Goal: Task Accomplishment & Management: Manage account settings

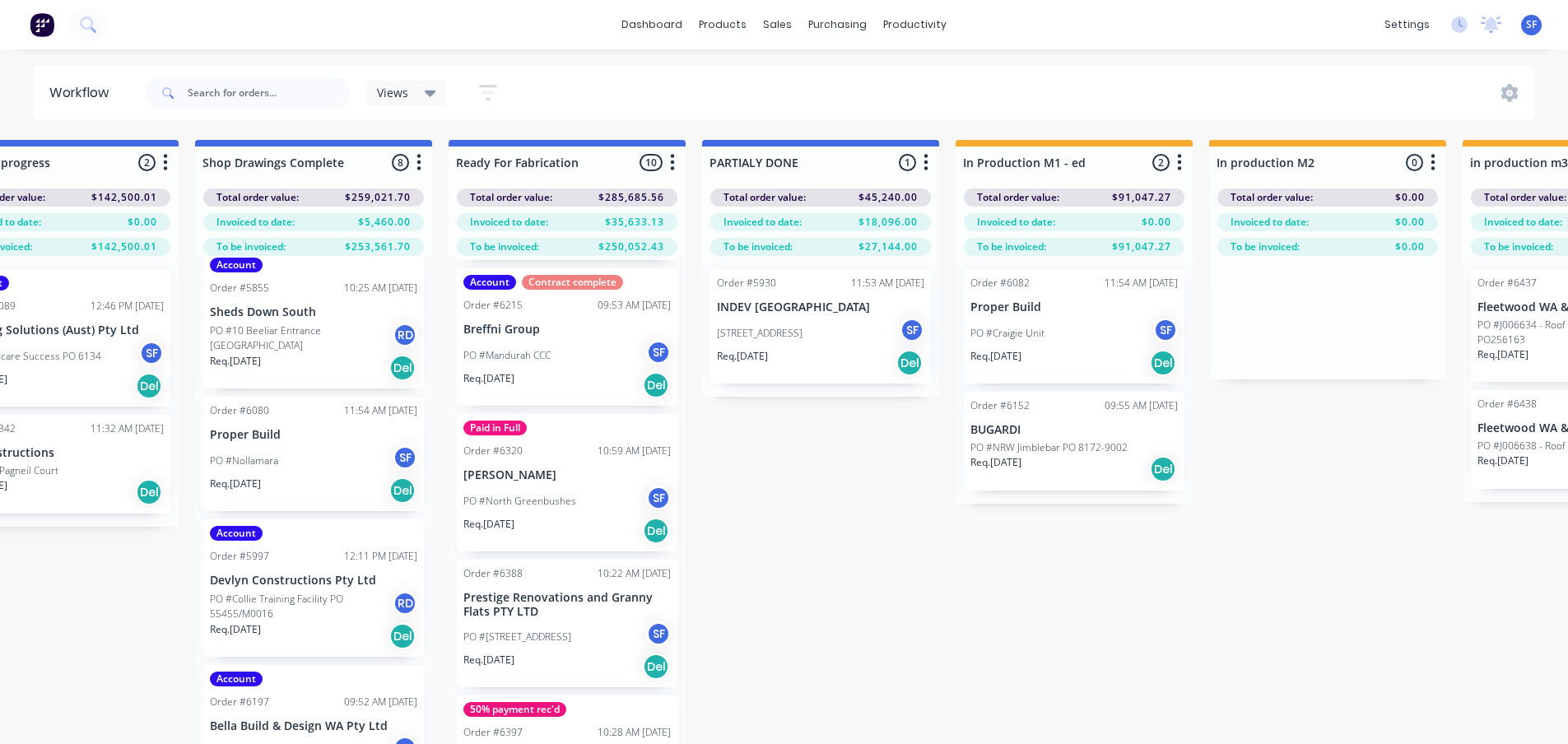
scroll to position [576, 0]
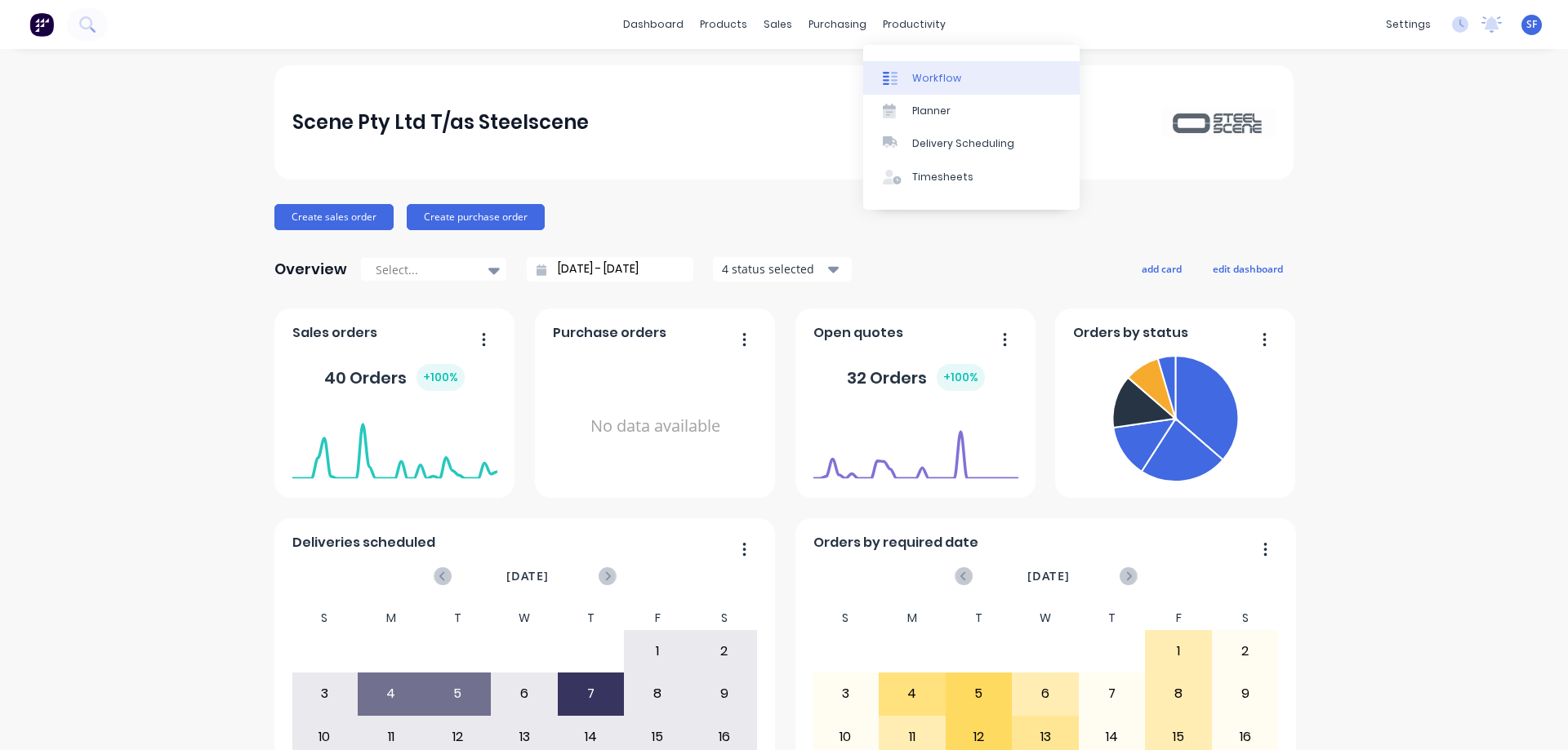
click at [938, 73] on div "Workflow" at bounding box center [936, 78] width 49 height 15
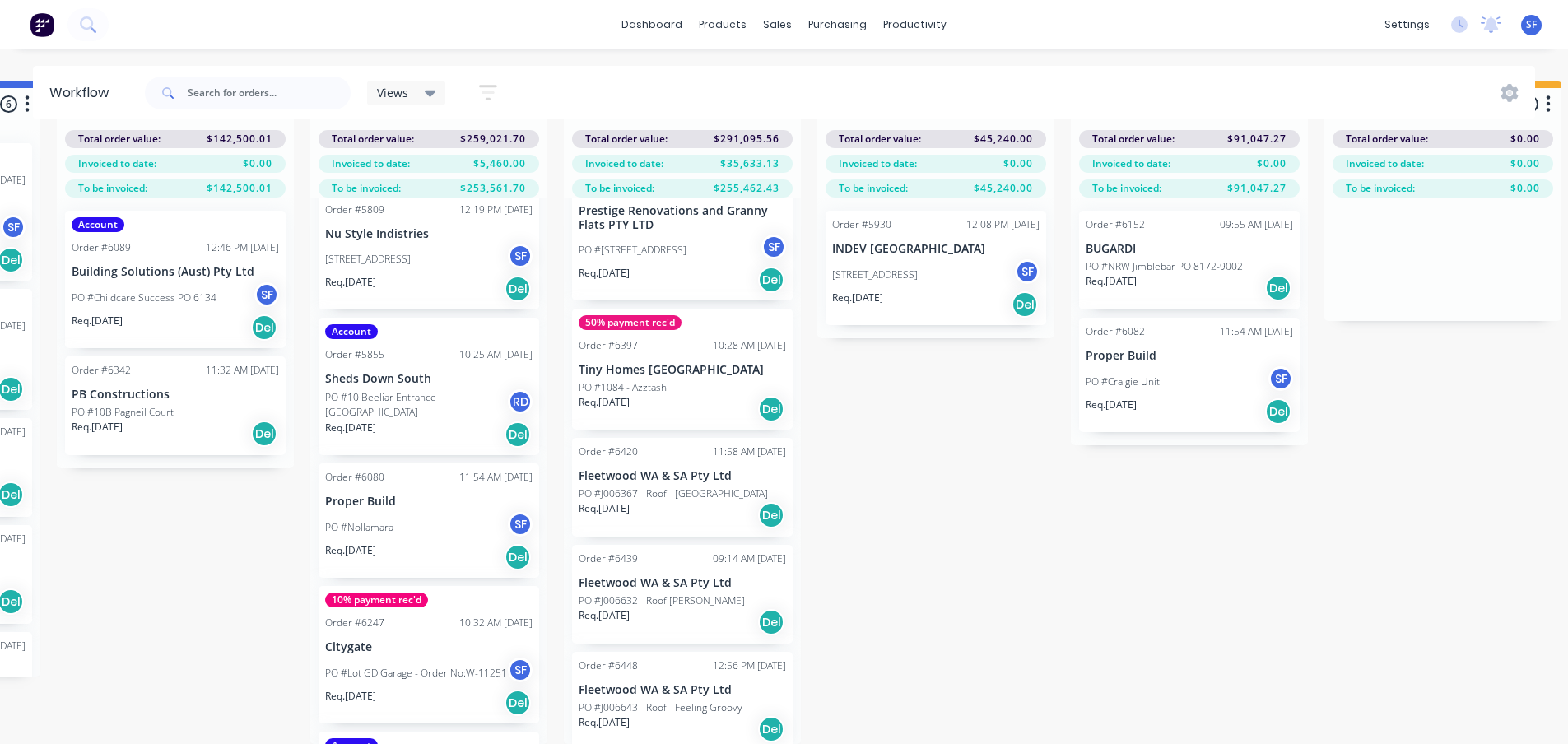
scroll to position [895, 0]
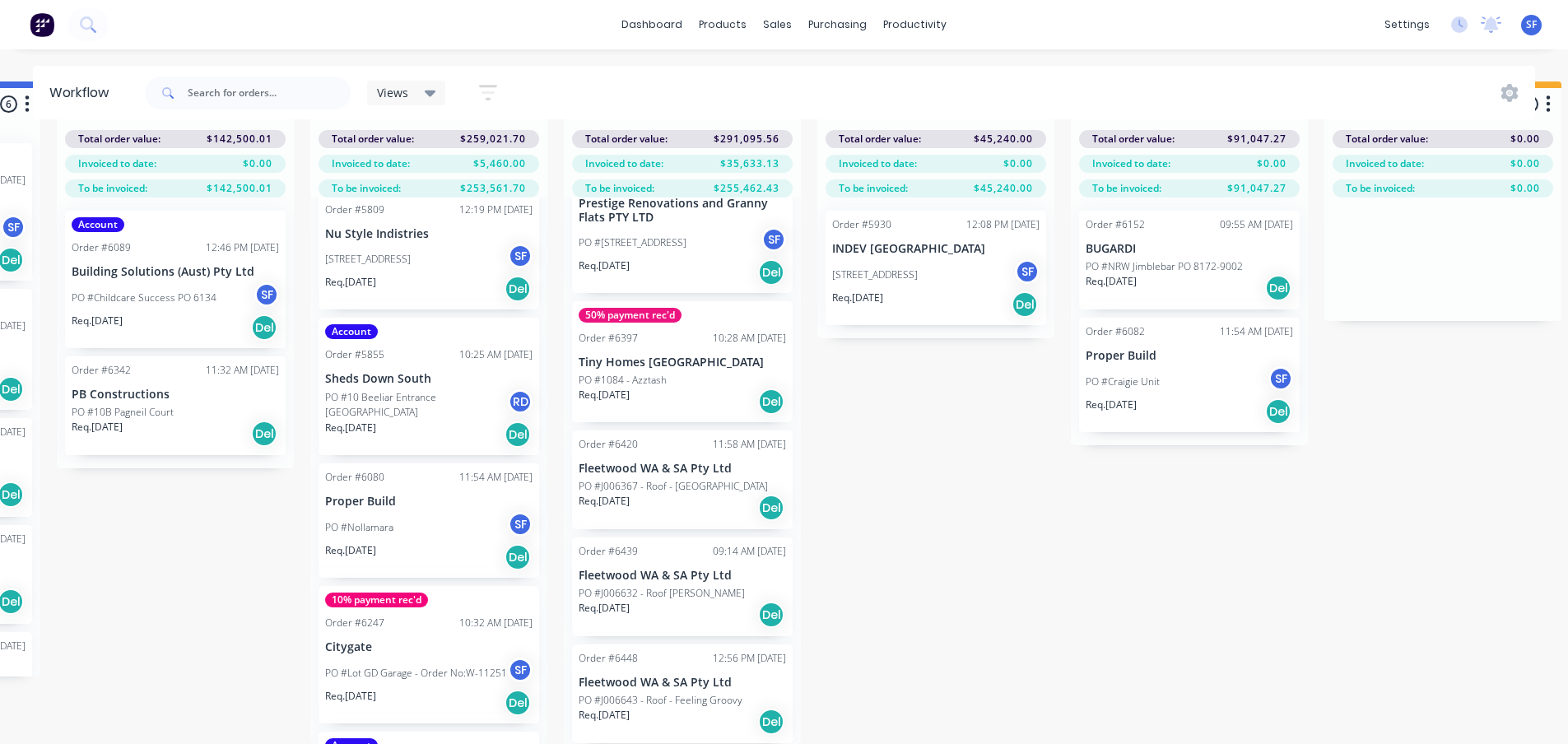
click at [739, 479] on div "PO #J006367 - Roof - [GEOGRAPHIC_DATA]" at bounding box center [682, 486] width 207 height 15
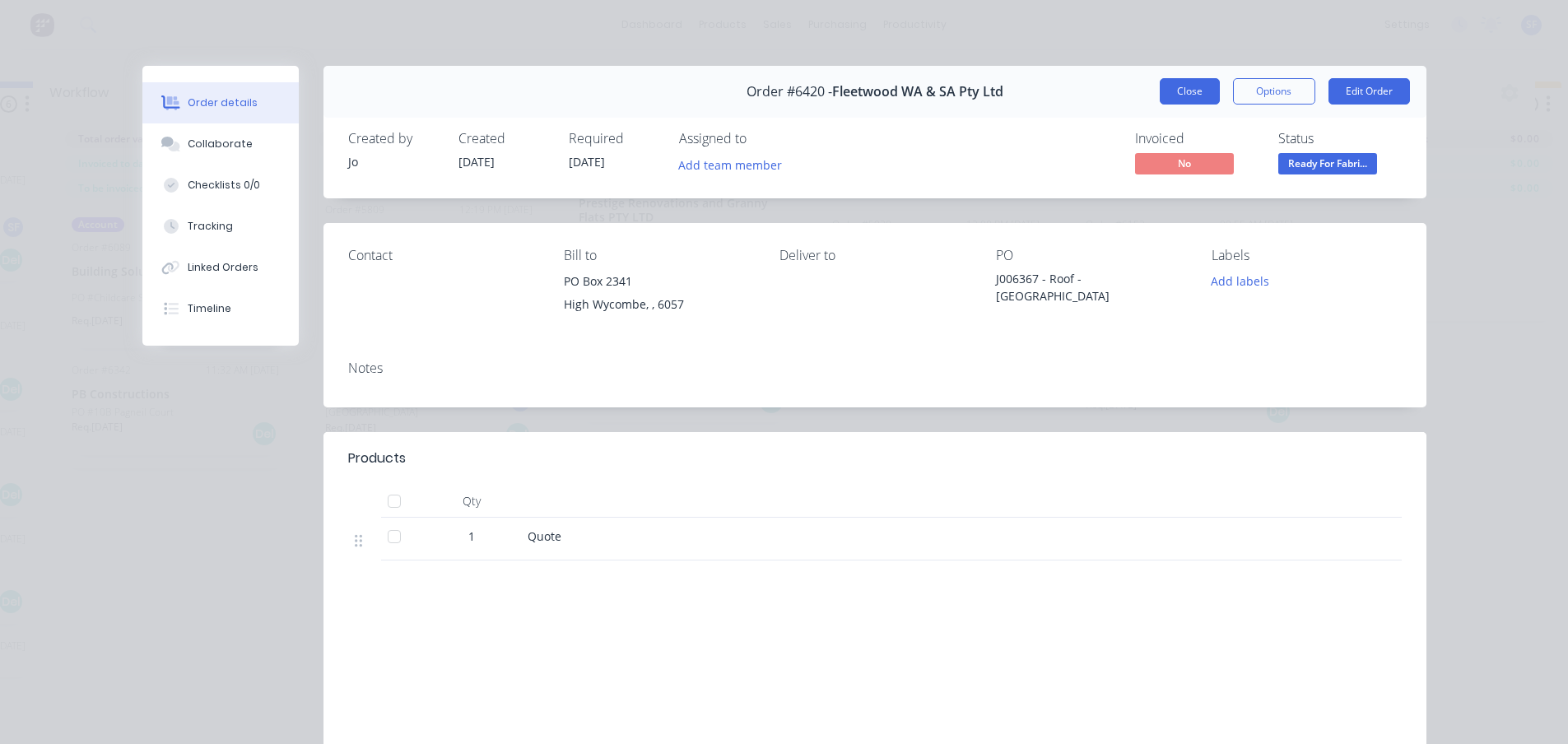
click at [1193, 89] on button "Close" at bounding box center [1190, 91] width 60 height 27
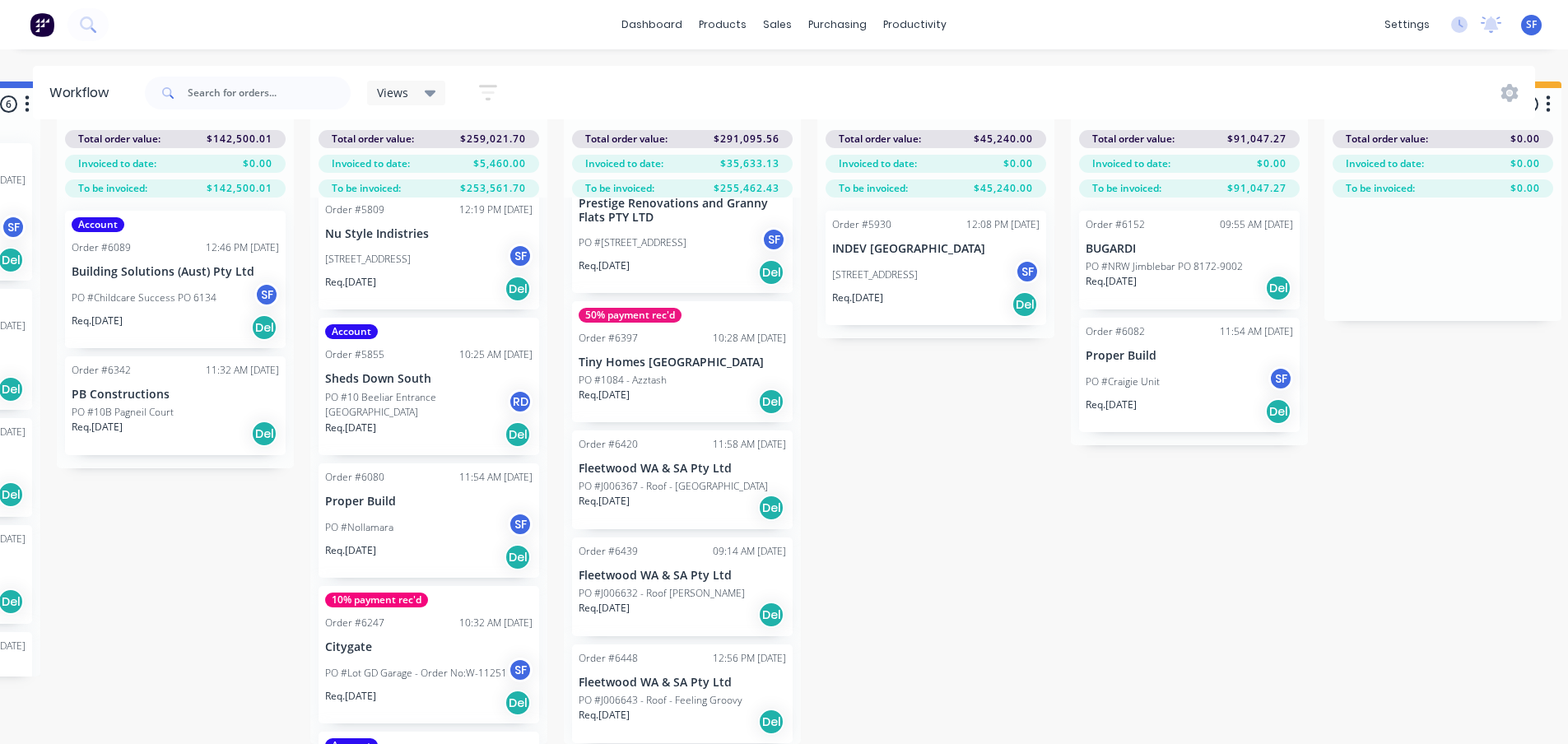
click at [704, 693] on p "PO #J006643 - Roof - Feeling Groovy" at bounding box center [661, 700] width 163 height 15
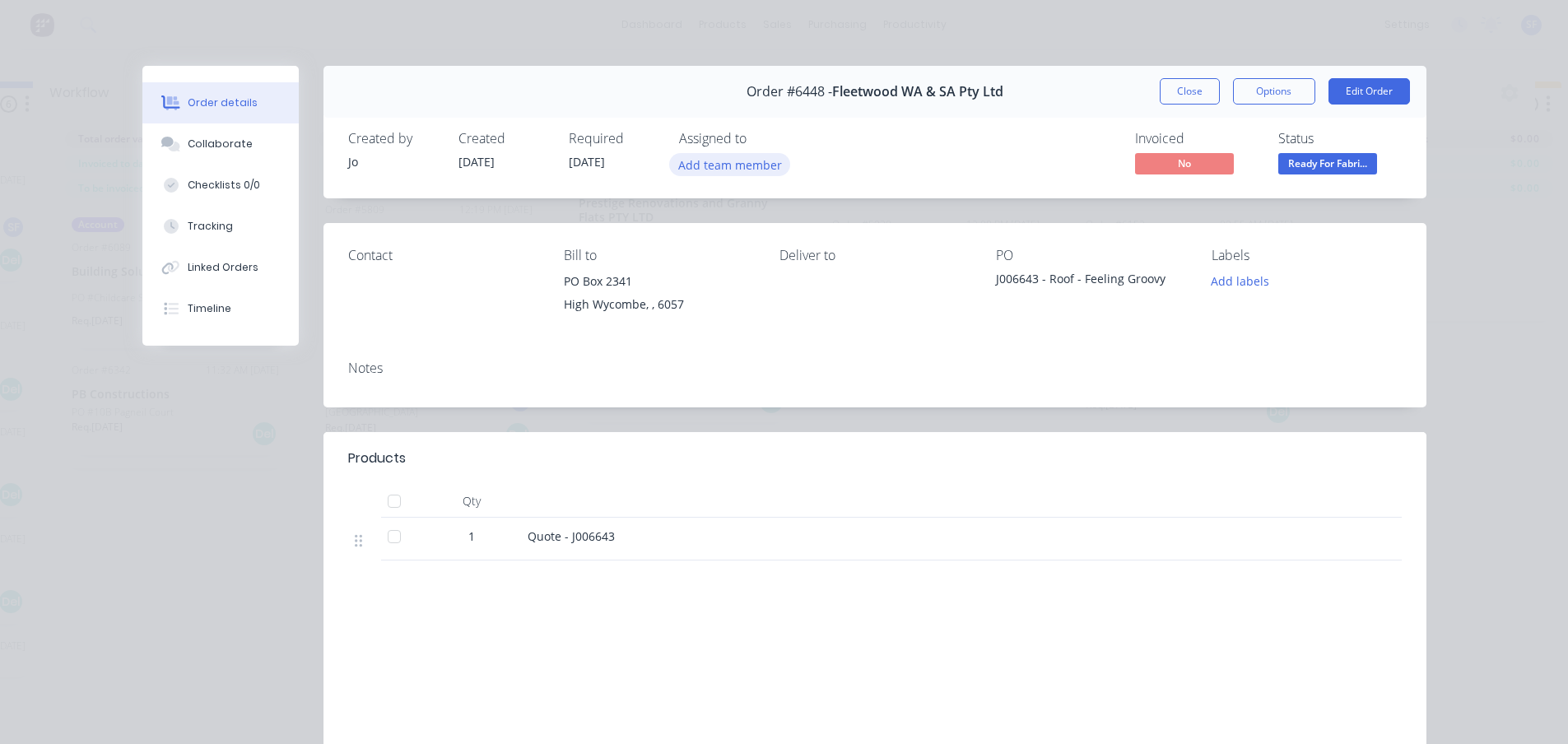
click at [741, 164] on button "Add team member" at bounding box center [729, 164] width 121 height 22
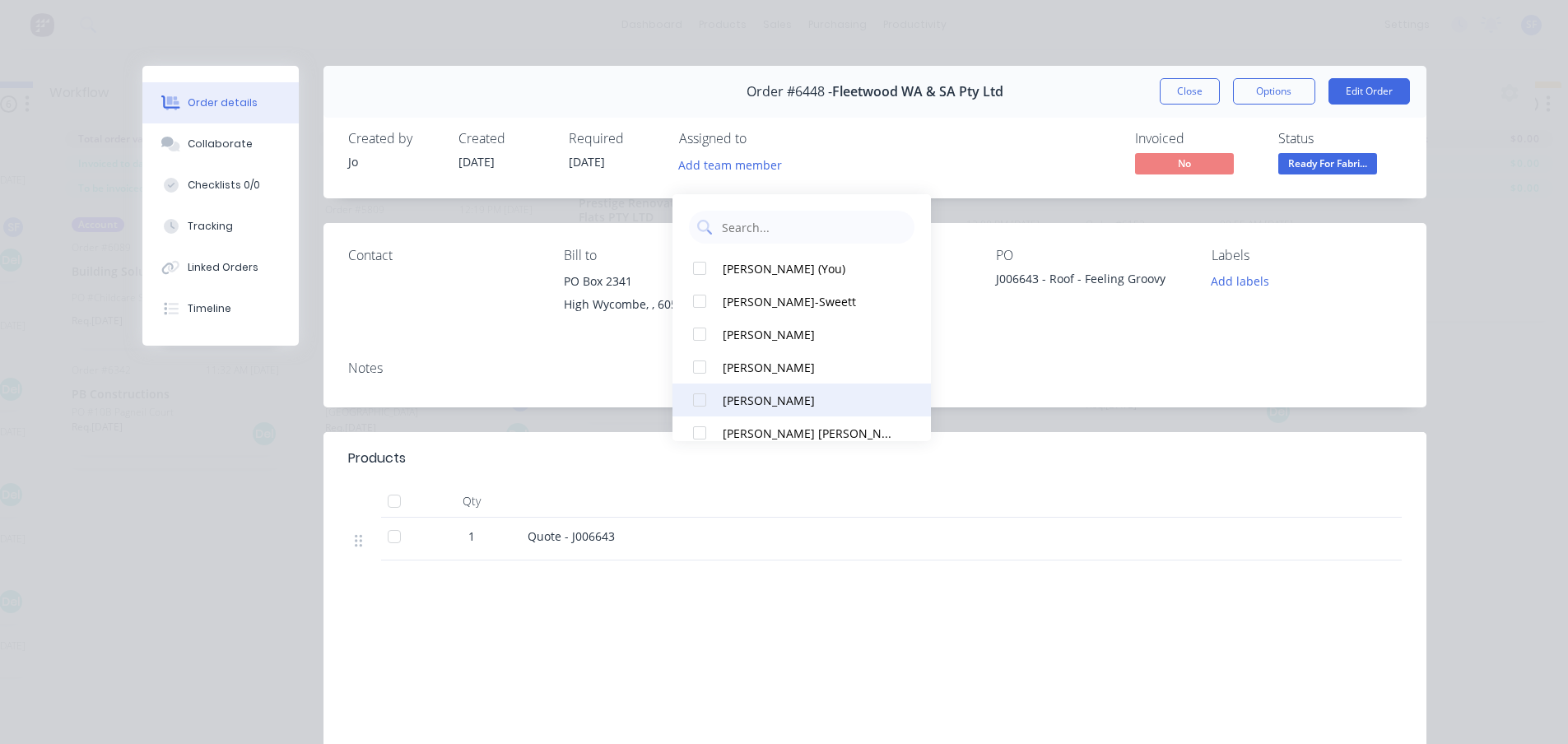
click at [774, 391] on div "Michael Redpath" at bounding box center [809, 400] width 174 height 17
click at [1191, 93] on button "Close" at bounding box center [1190, 91] width 60 height 27
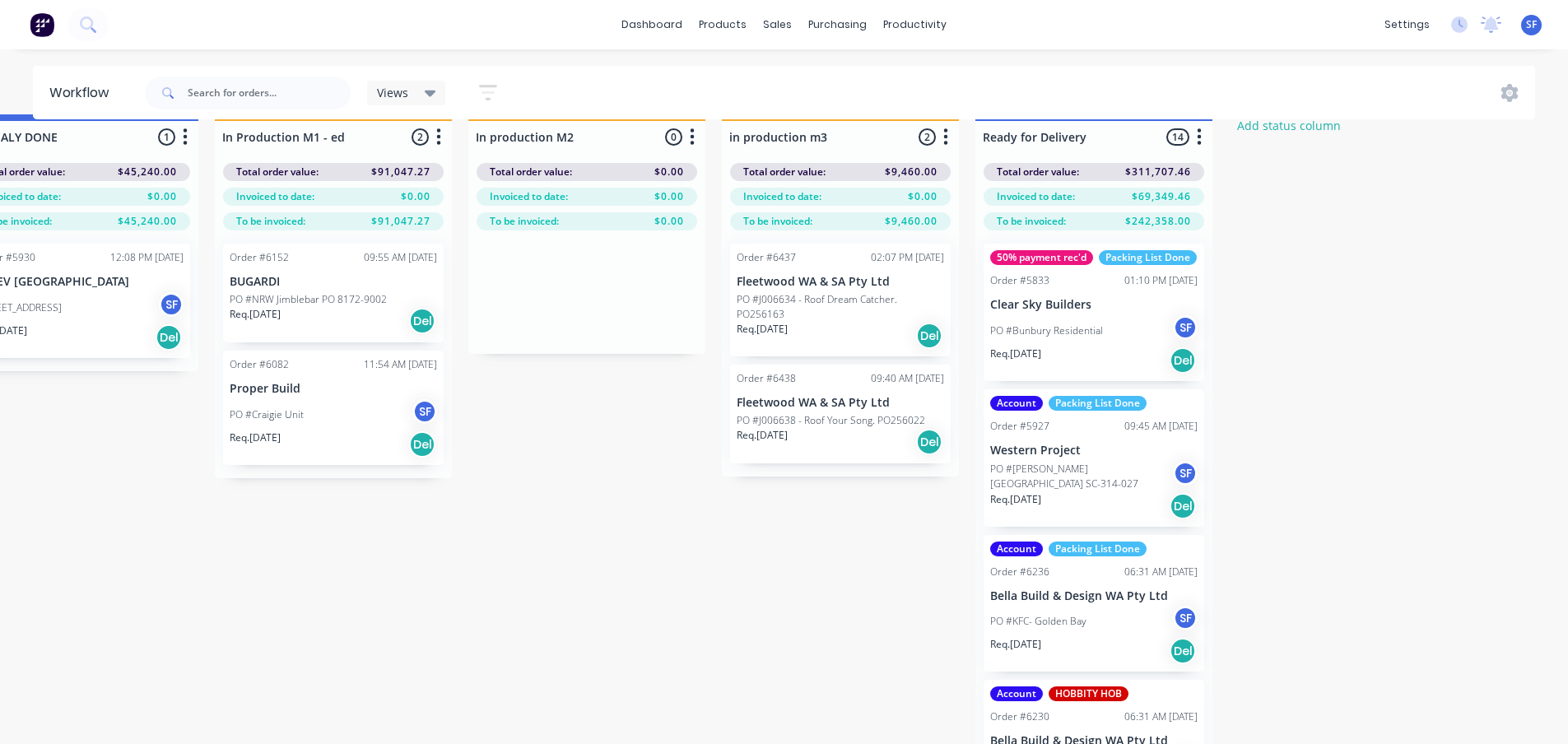
scroll to position [0, 2609]
